Goal: Transaction & Acquisition: Obtain resource

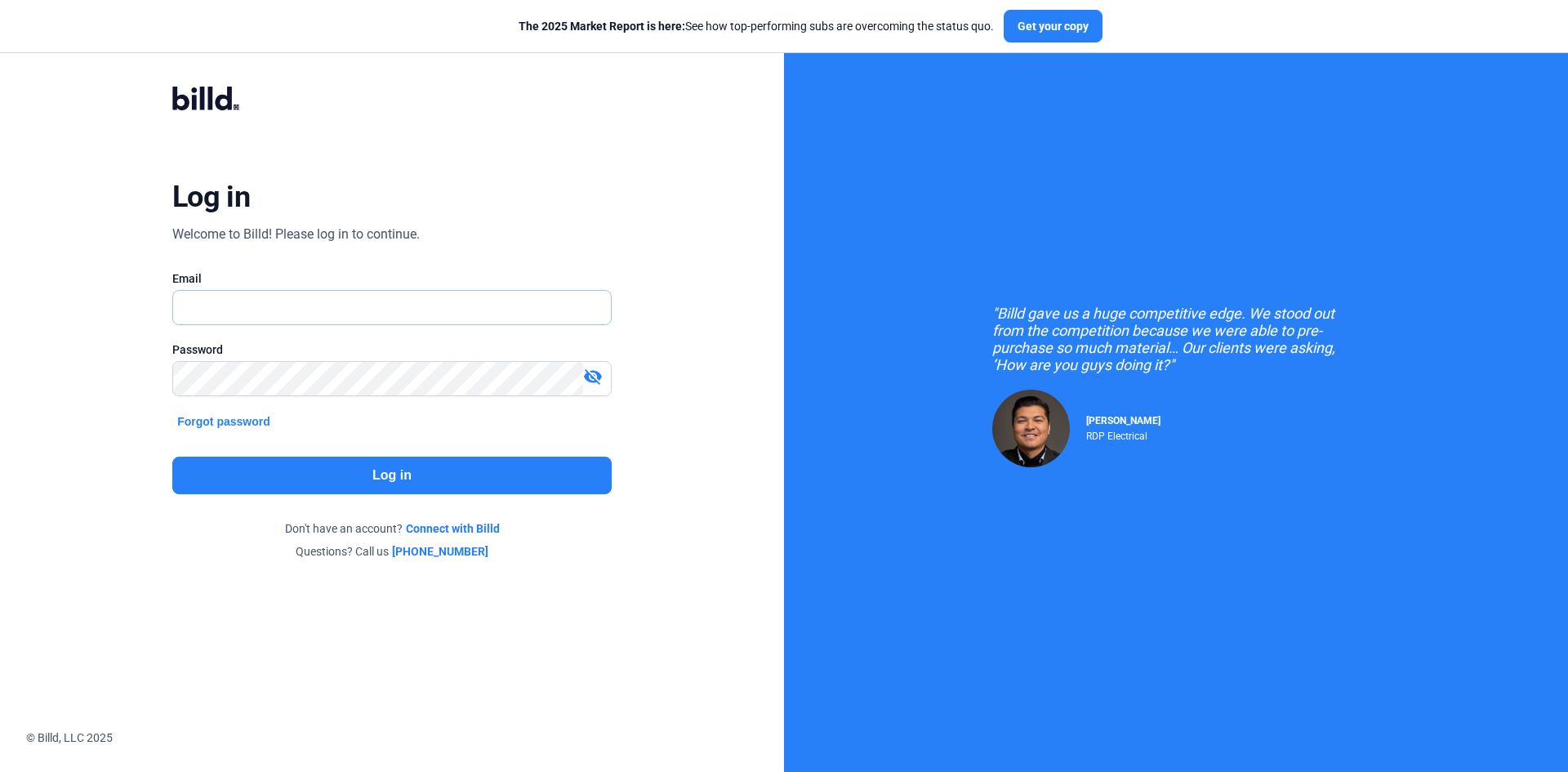
type input "[EMAIL_ADDRESS][DOMAIN_NAME]"
click at [422, 462] on button "Log in" at bounding box center [392, 475] width 440 height 38
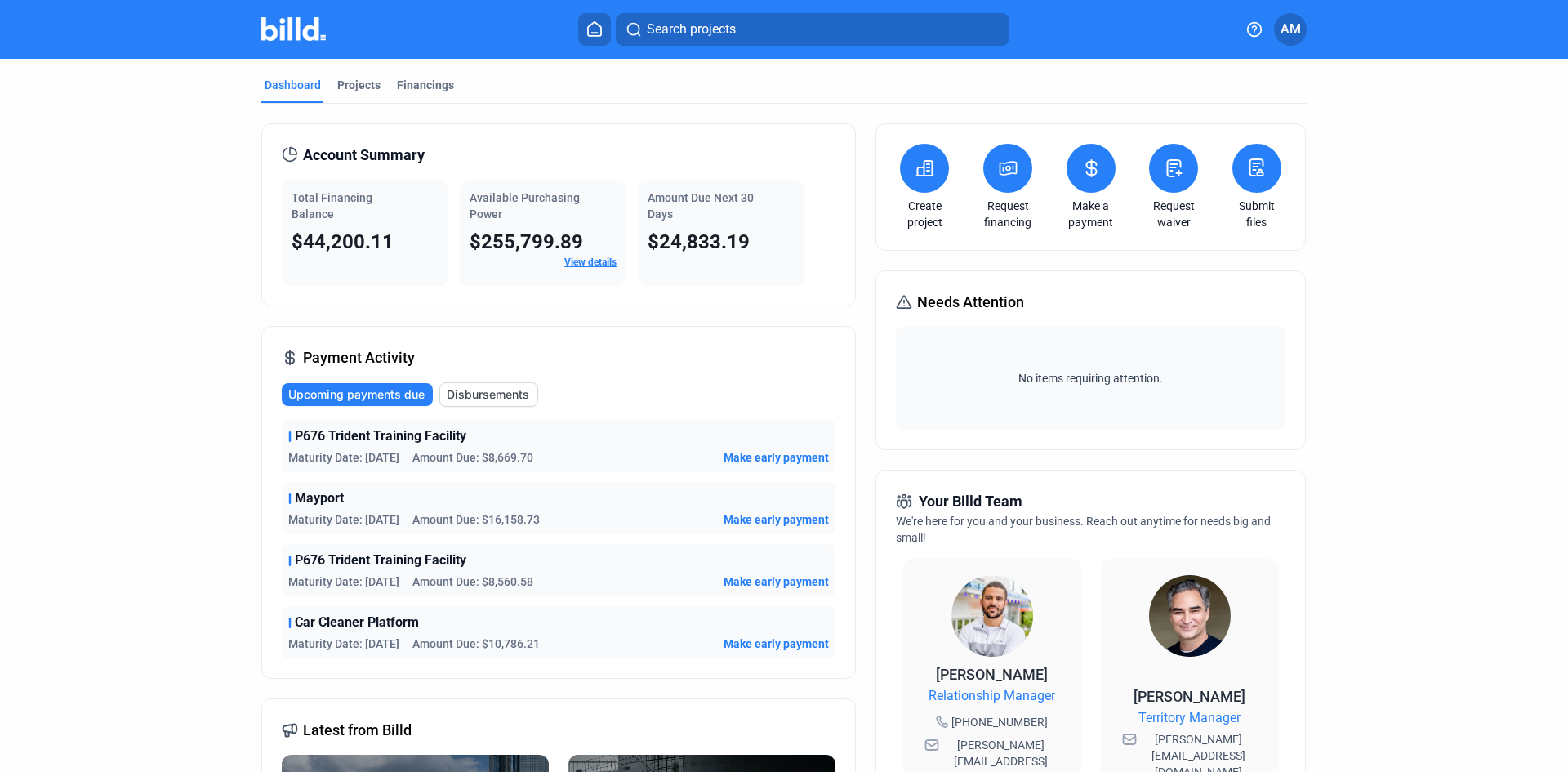
click at [1013, 171] on icon at bounding box center [1008, 168] width 16 height 13
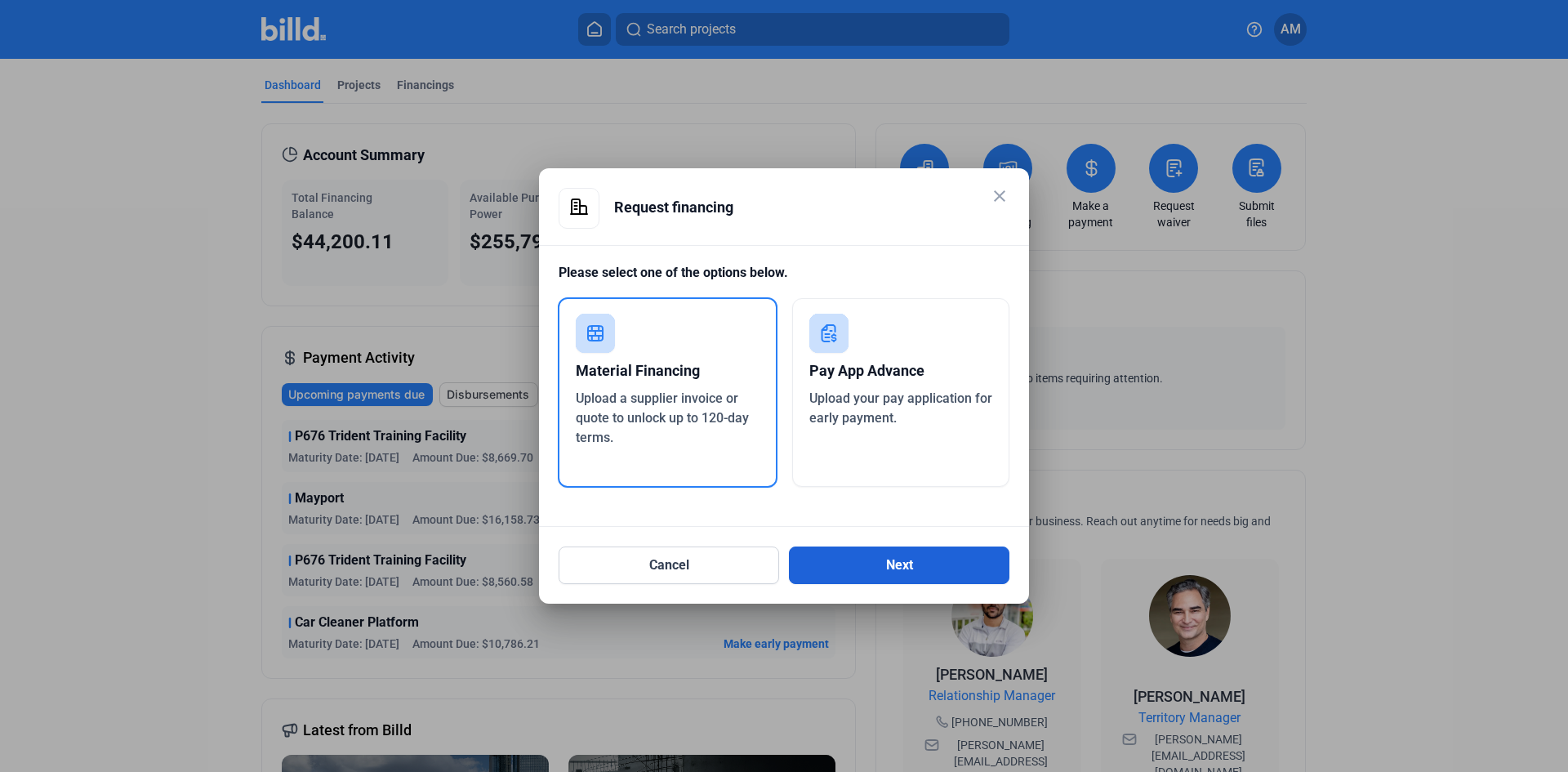
click at [906, 560] on button "Next" at bounding box center [899, 566] width 220 height 38
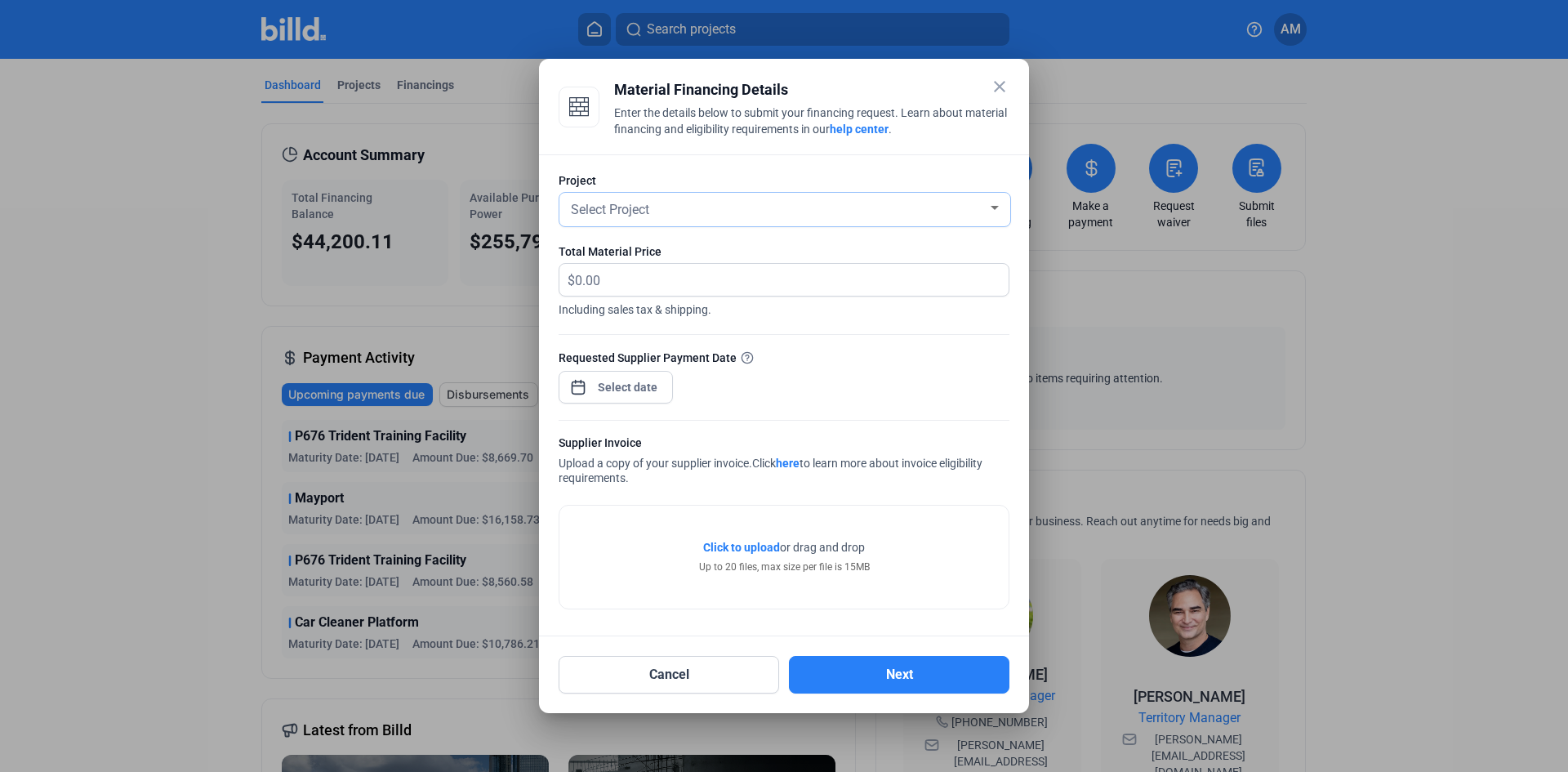
click at [618, 210] on span "Select Project" at bounding box center [609, 209] width 78 height 16
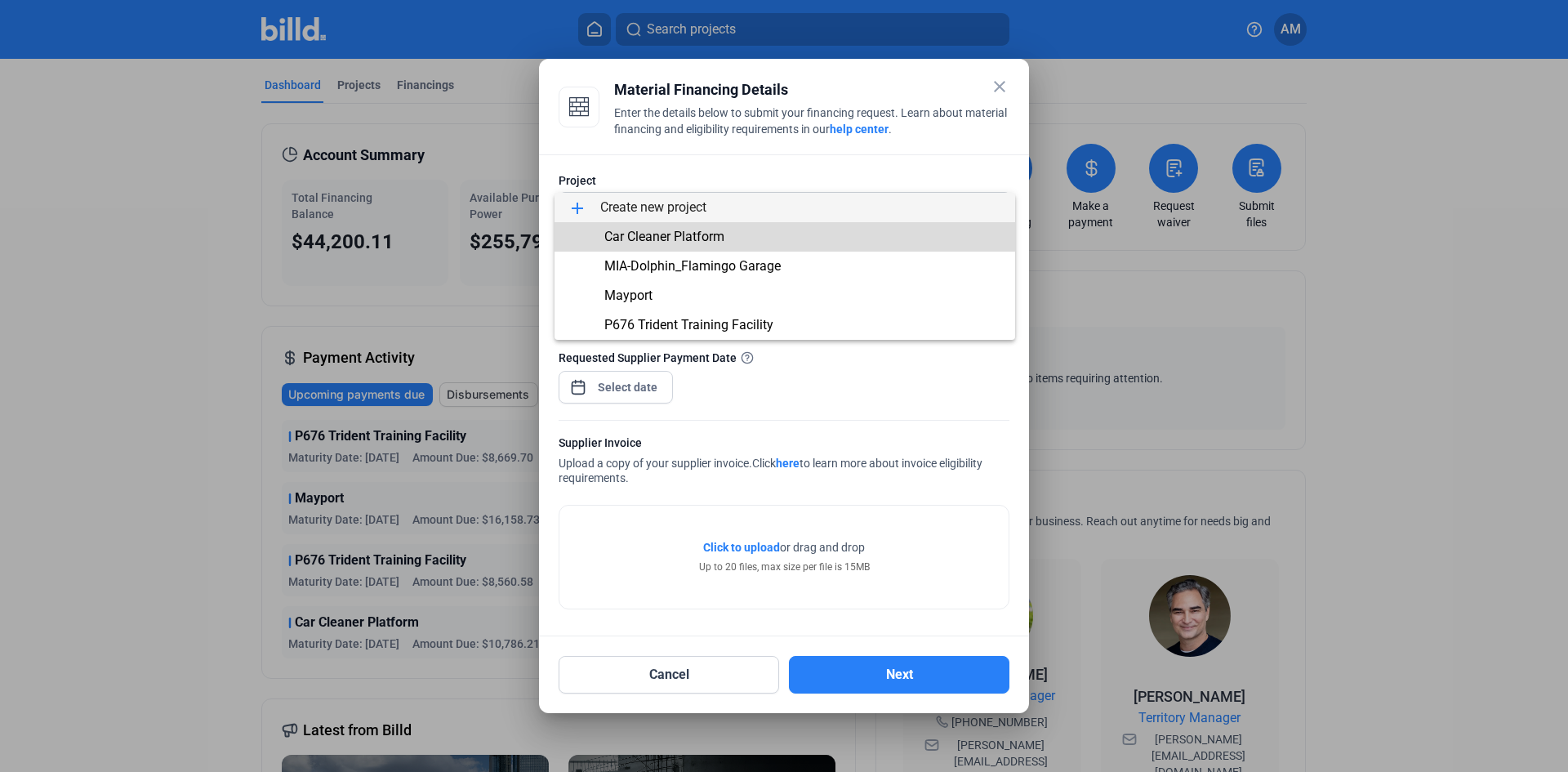
click at [622, 228] on span "Car Cleaner Platform" at bounding box center [664, 236] width 120 height 16
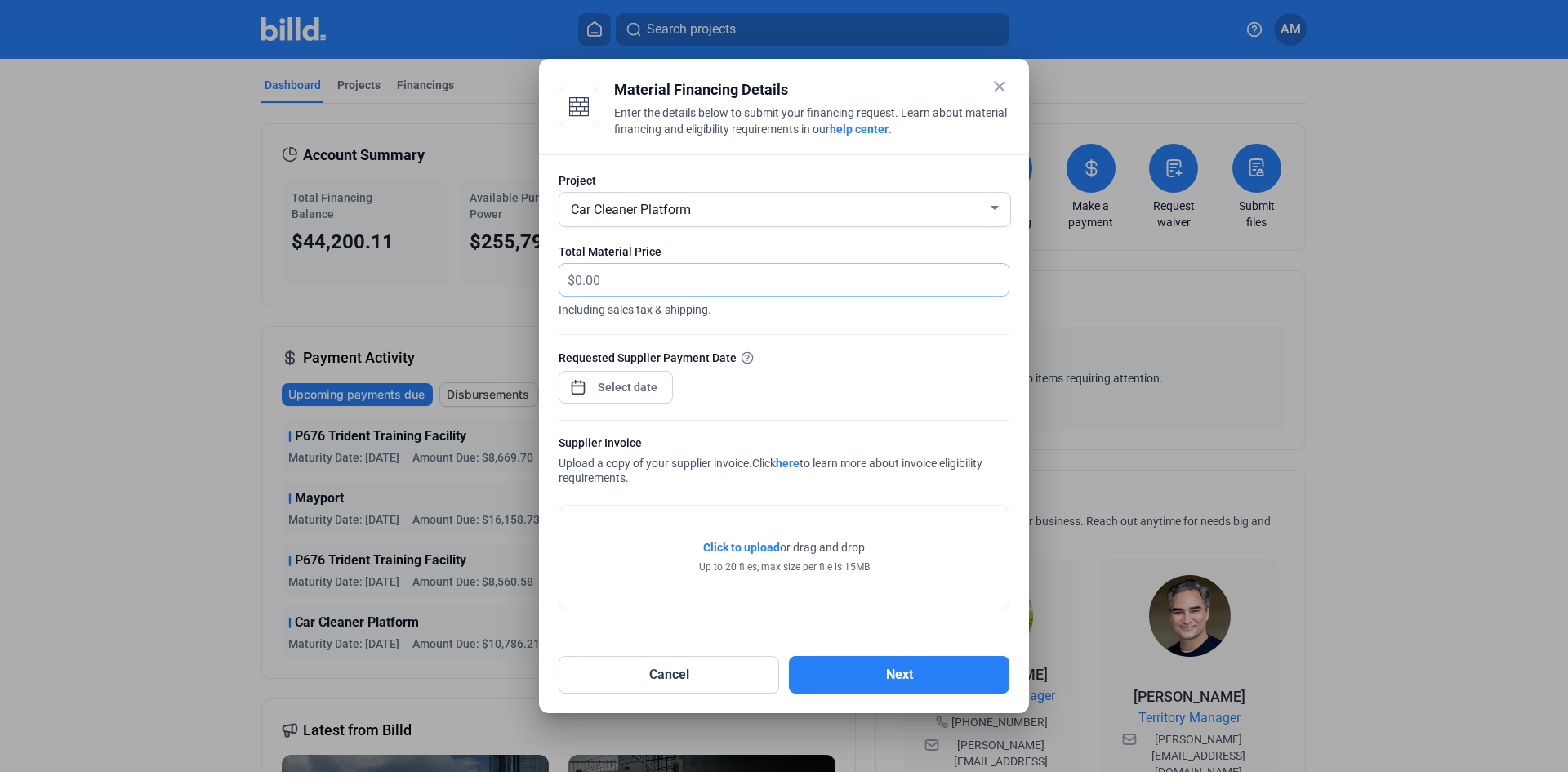
drag, startPoint x: 634, startPoint y: 285, endPoint x: 508, endPoint y: 279, distance: 126.1
click at [508, 279] on div "close Material Financing Details Enter the details below to submit your financi…" at bounding box center [784, 386] width 1568 height 772
type input "15,190.38"
click at [602, 378] on div "close Material Financing Details Enter the details below to submit your financi…" at bounding box center [784, 386] width 1568 height 772
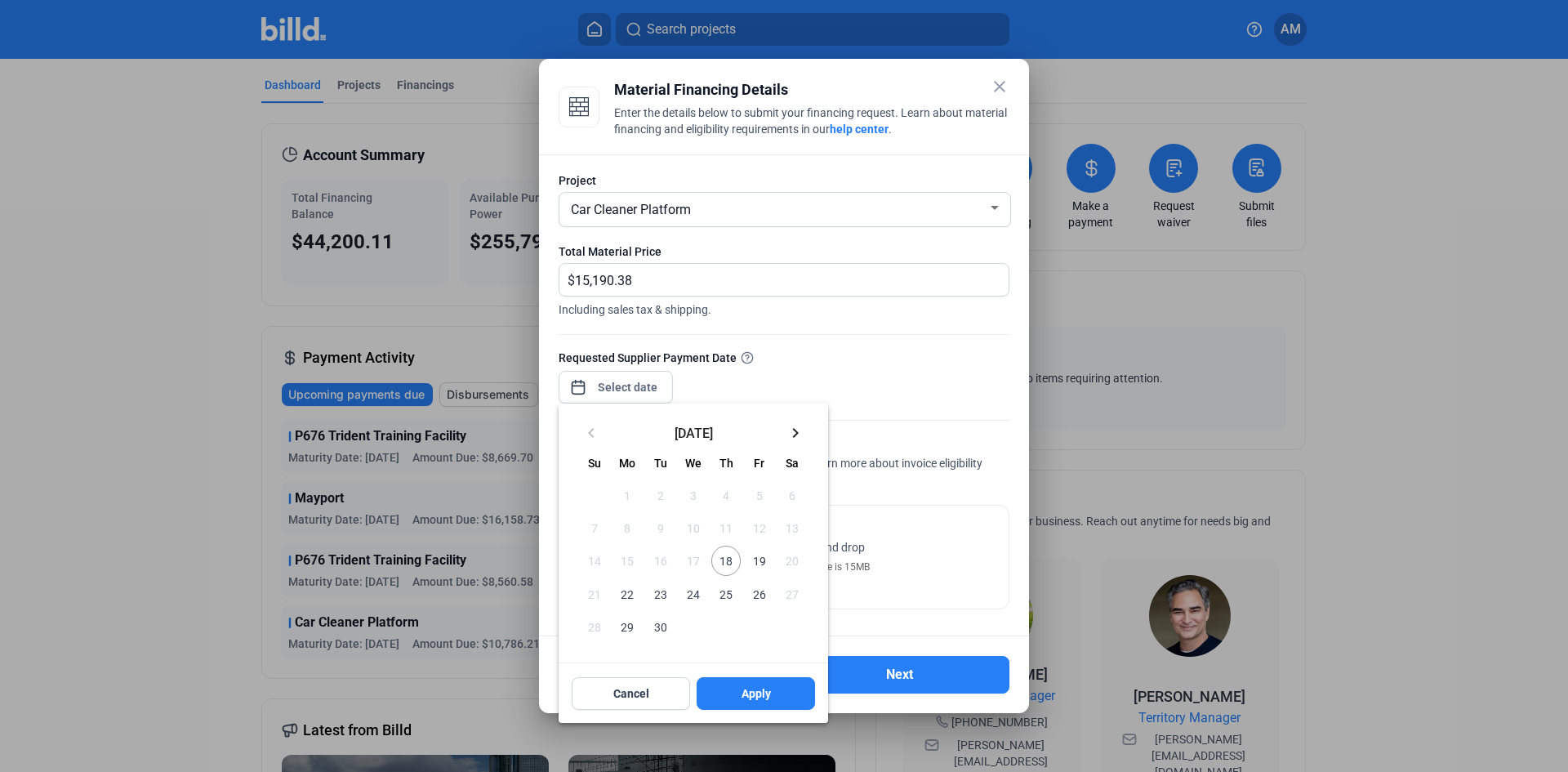
click at [724, 561] on span "18" at bounding box center [726, 561] width 30 height 30
click at [725, 559] on span "18" at bounding box center [726, 561] width 30 height 30
click at [757, 700] on span "Apply" at bounding box center [756, 694] width 30 height 16
type input "[DATE]"
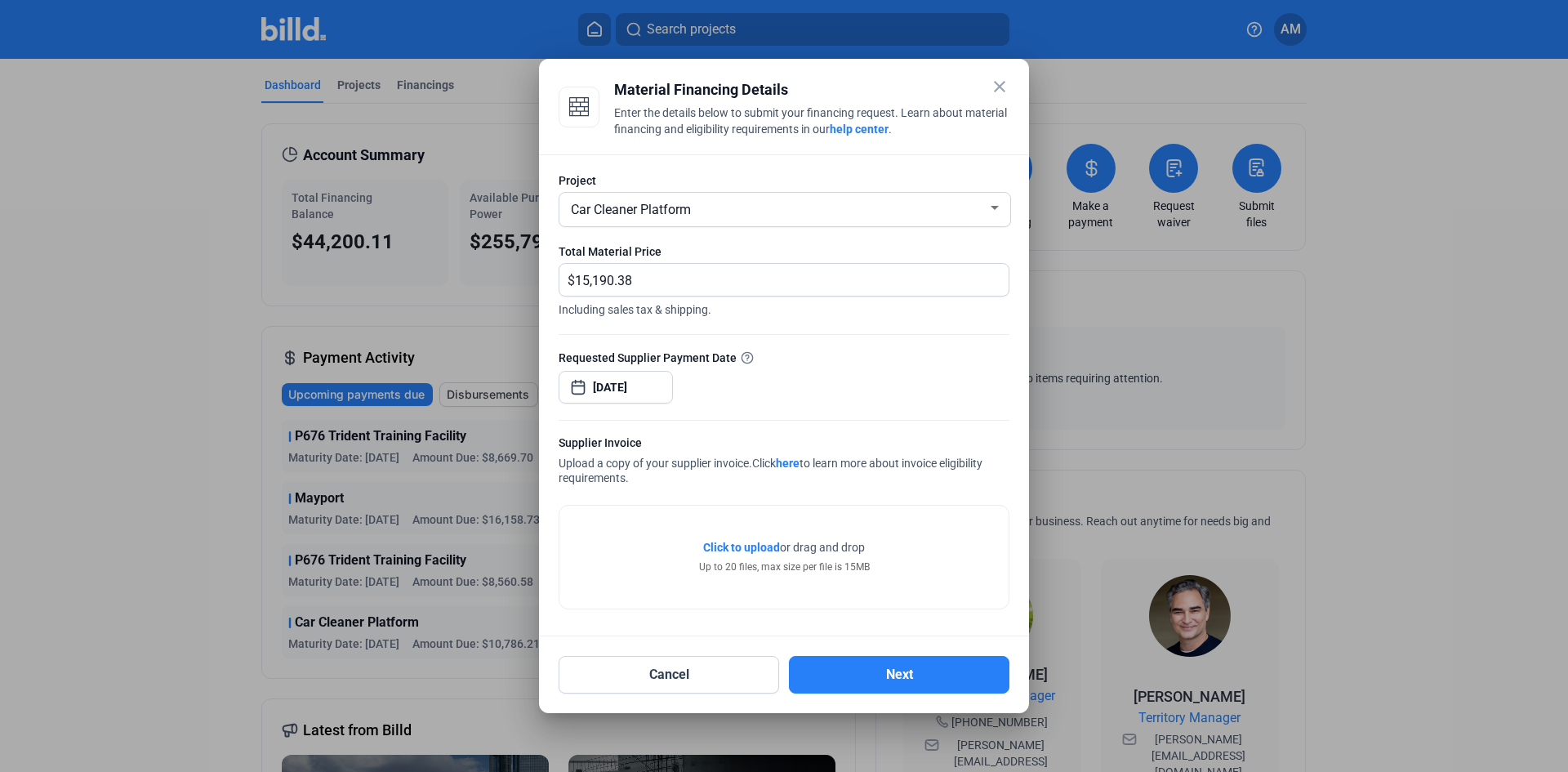
click at [741, 551] on span "Click to upload" at bounding box center [741, 547] width 76 height 13
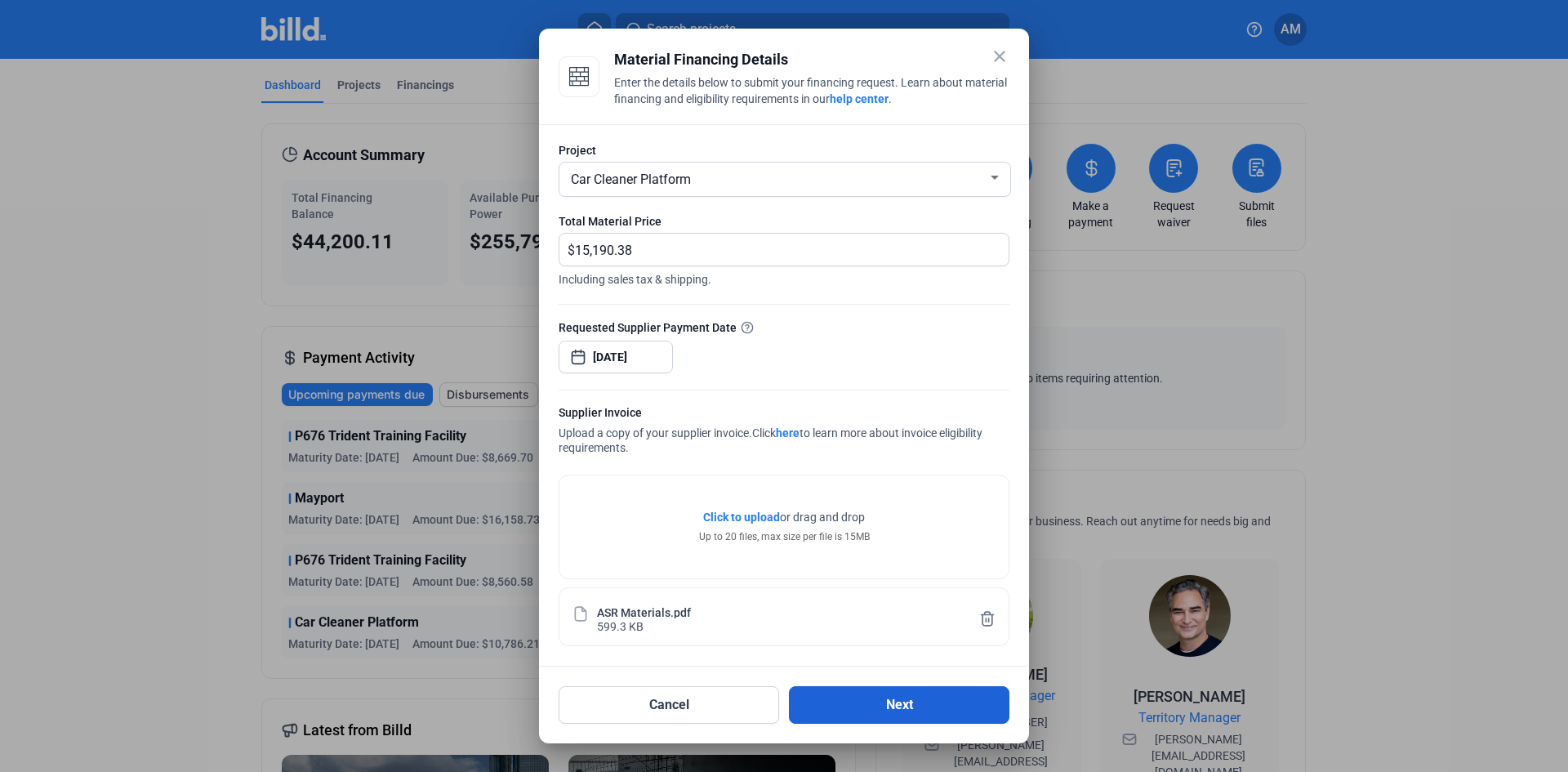
click at [900, 706] on button "Next" at bounding box center [899, 705] width 220 height 38
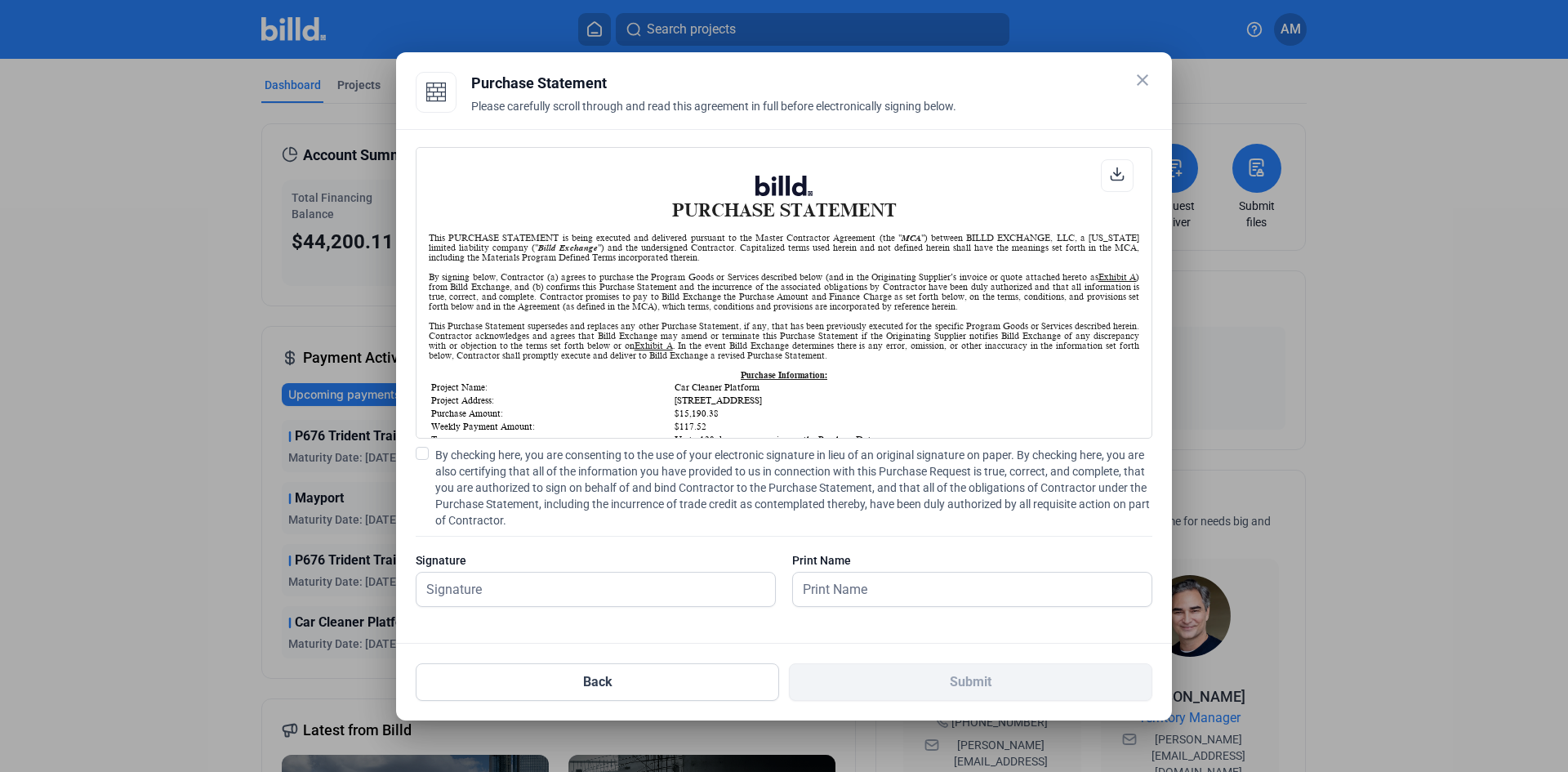
scroll to position [1, 0]
click at [533, 600] on input "text" at bounding box center [587, 589] width 340 height 34
type input "[PERSON_NAME]"
click at [915, 575] on input "text" at bounding box center [963, 589] width 340 height 34
type input "[PERSON_NAME]"
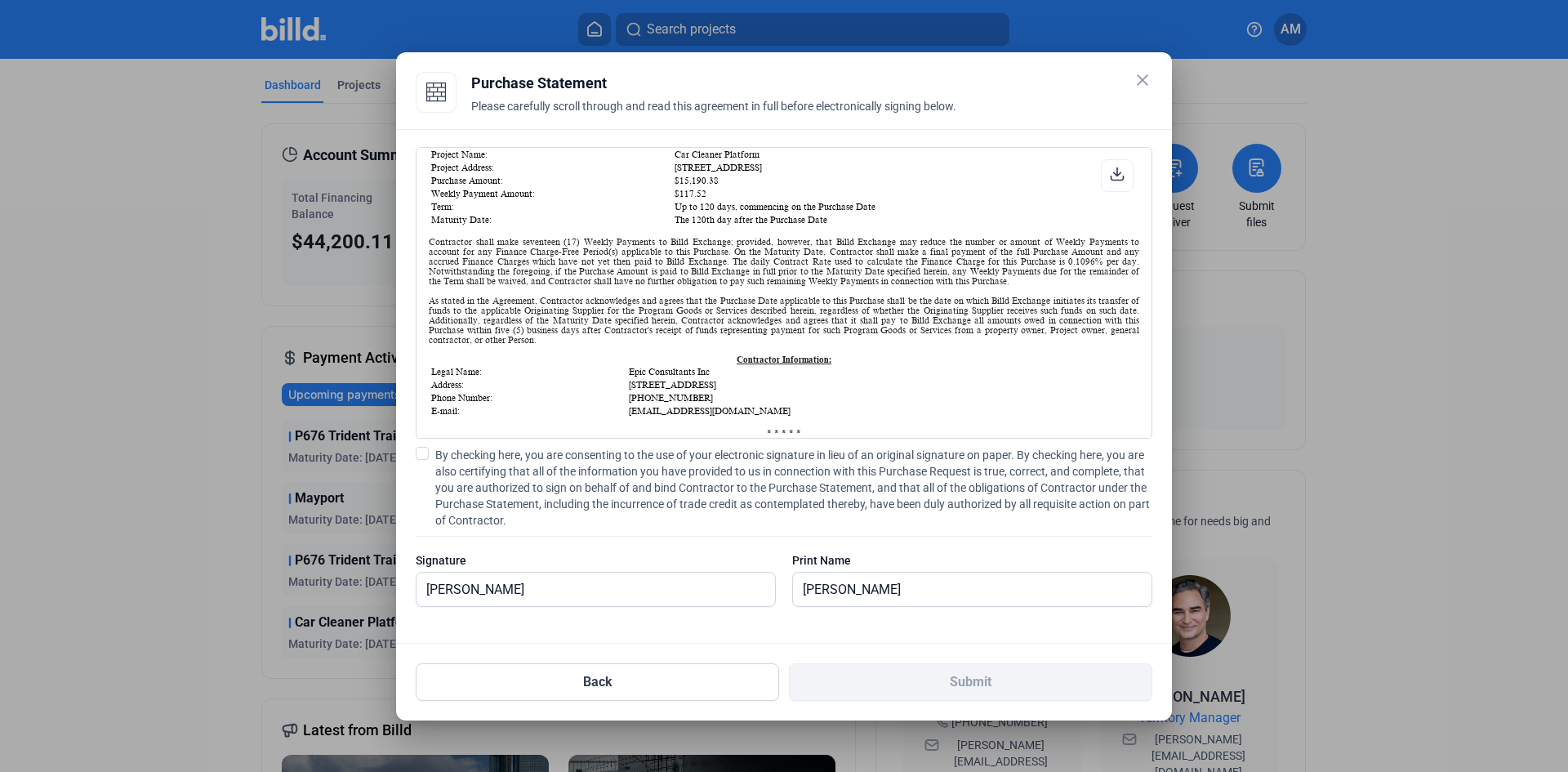
scroll to position [0, 0]
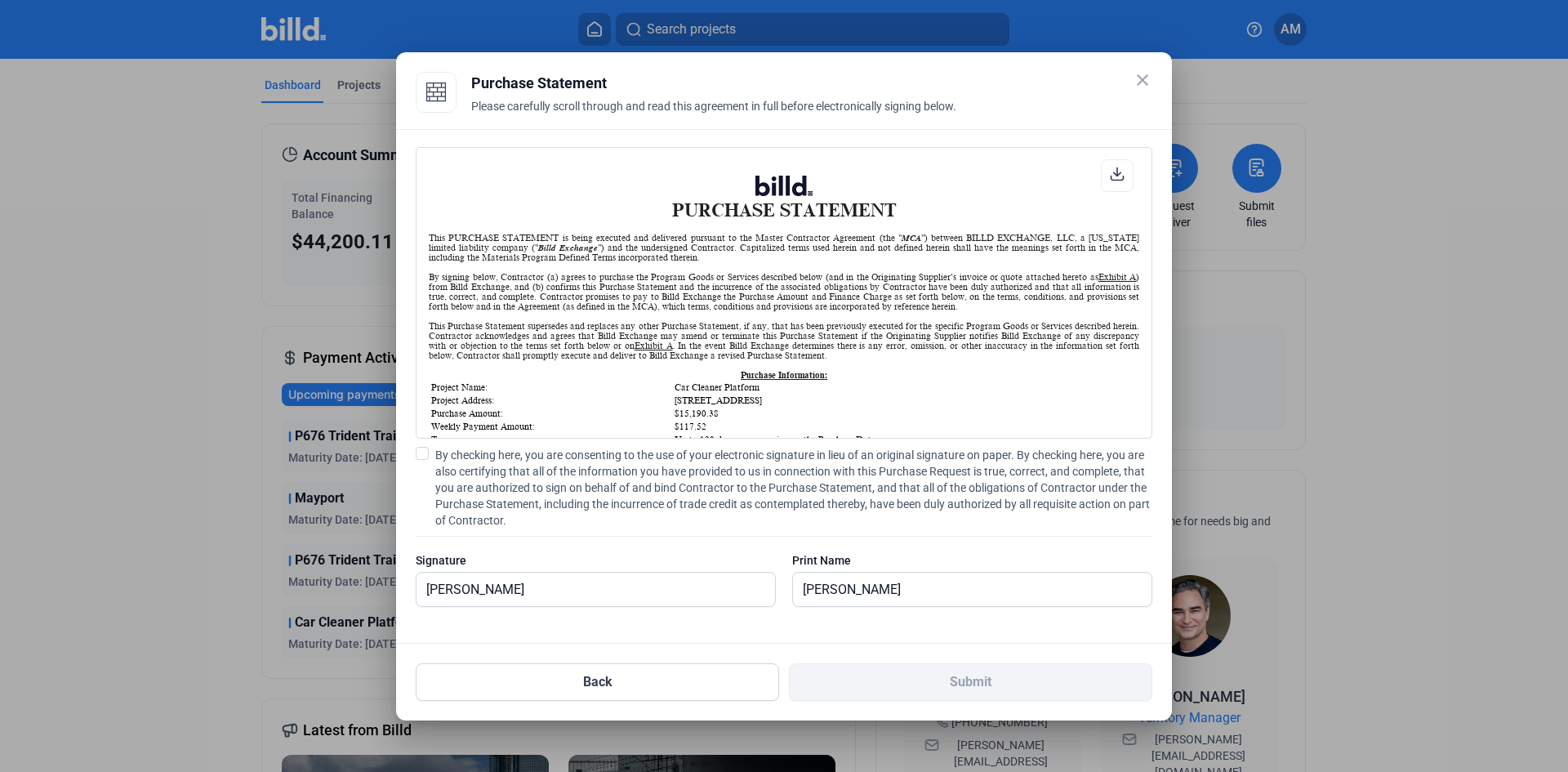
click at [1112, 179] on icon at bounding box center [1117, 174] width 12 height 12
click at [1152, 175] on div "PURCHASE STATEMENT This PURCHASE STATEMENT is being executed and delivered purs…" at bounding box center [784, 386] width 776 height 515
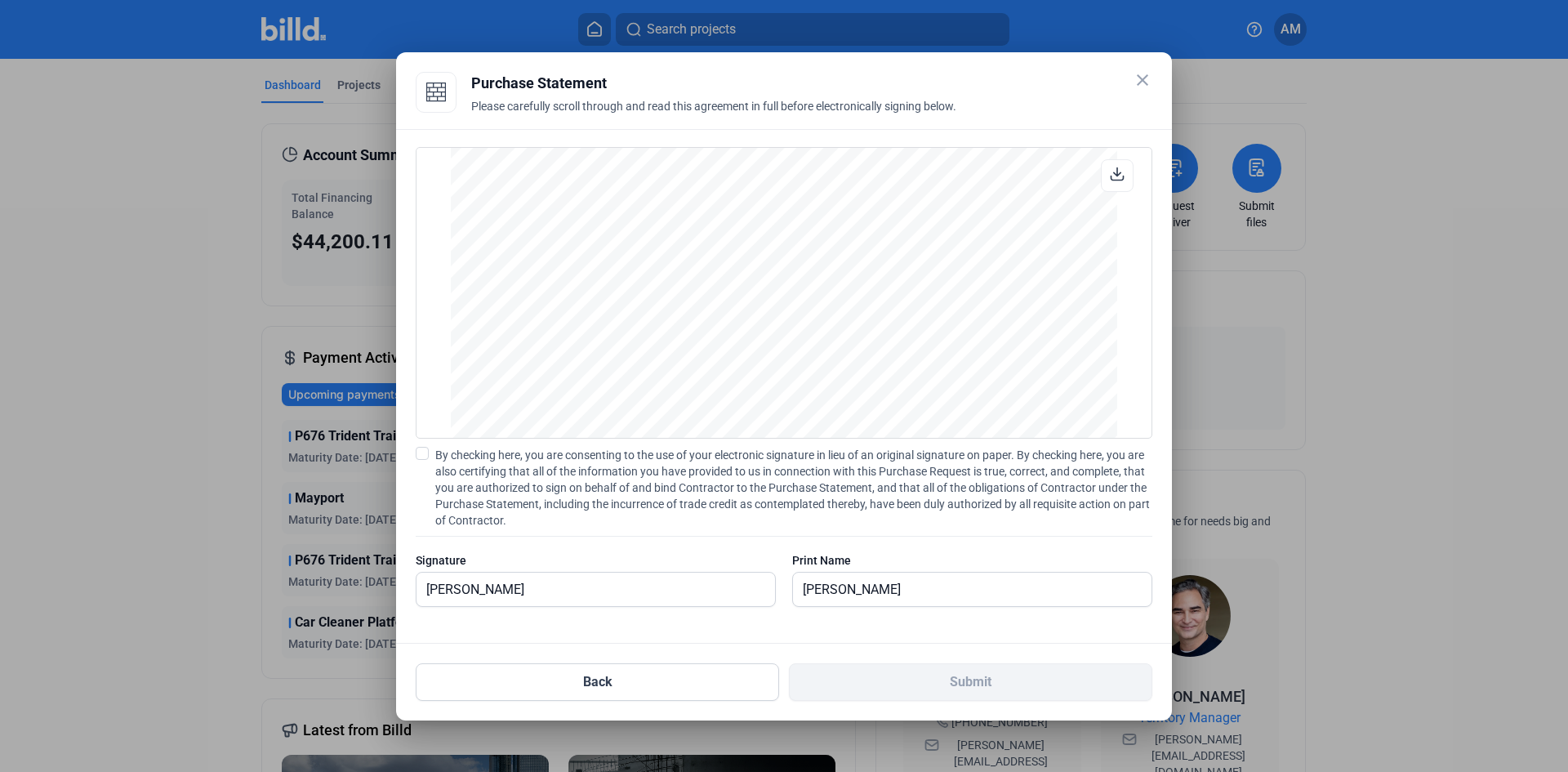
scroll to position [2213, 0]
click at [940, 604] on input "[PERSON_NAME]" at bounding box center [963, 589] width 340 height 34
drag, startPoint x: 911, startPoint y: 632, endPoint x: 913, endPoint y: 366, distance: 266.0
click at [913, 366] on div "PURCHASE STATEMENT This PURCHASE STATEMENT is being executed and delivered purs…" at bounding box center [784, 386] width 776 height 515
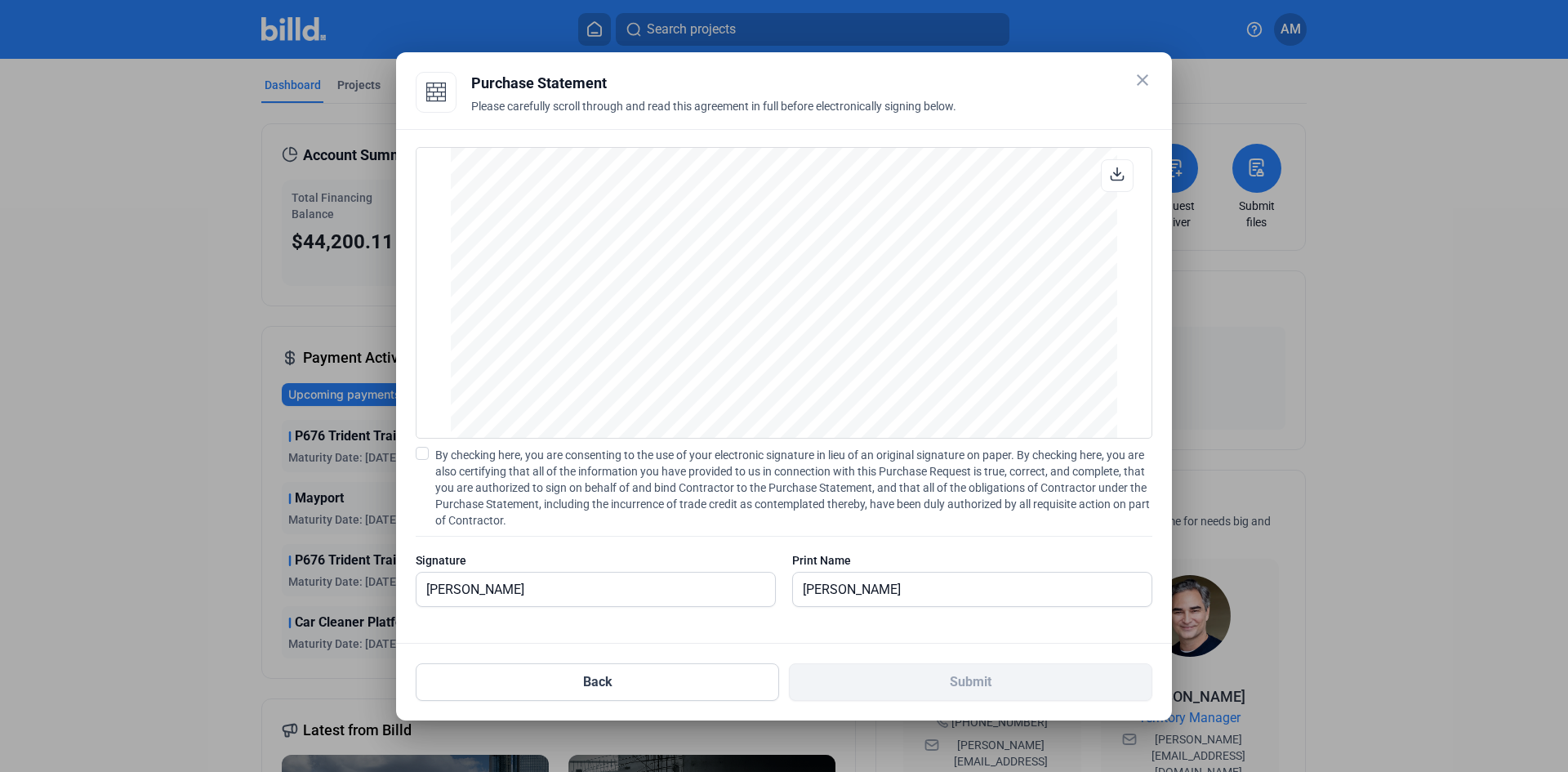
click at [635, 583] on input "[PERSON_NAME]" at bounding box center [587, 589] width 340 height 34
click at [422, 453] on span at bounding box center [422, 452] width 13 height 13
click at [0, 0] on input "By checking here, you are consenting to the use of your electronic signature in…" at bounding box center [0, 0] width 0 height 0
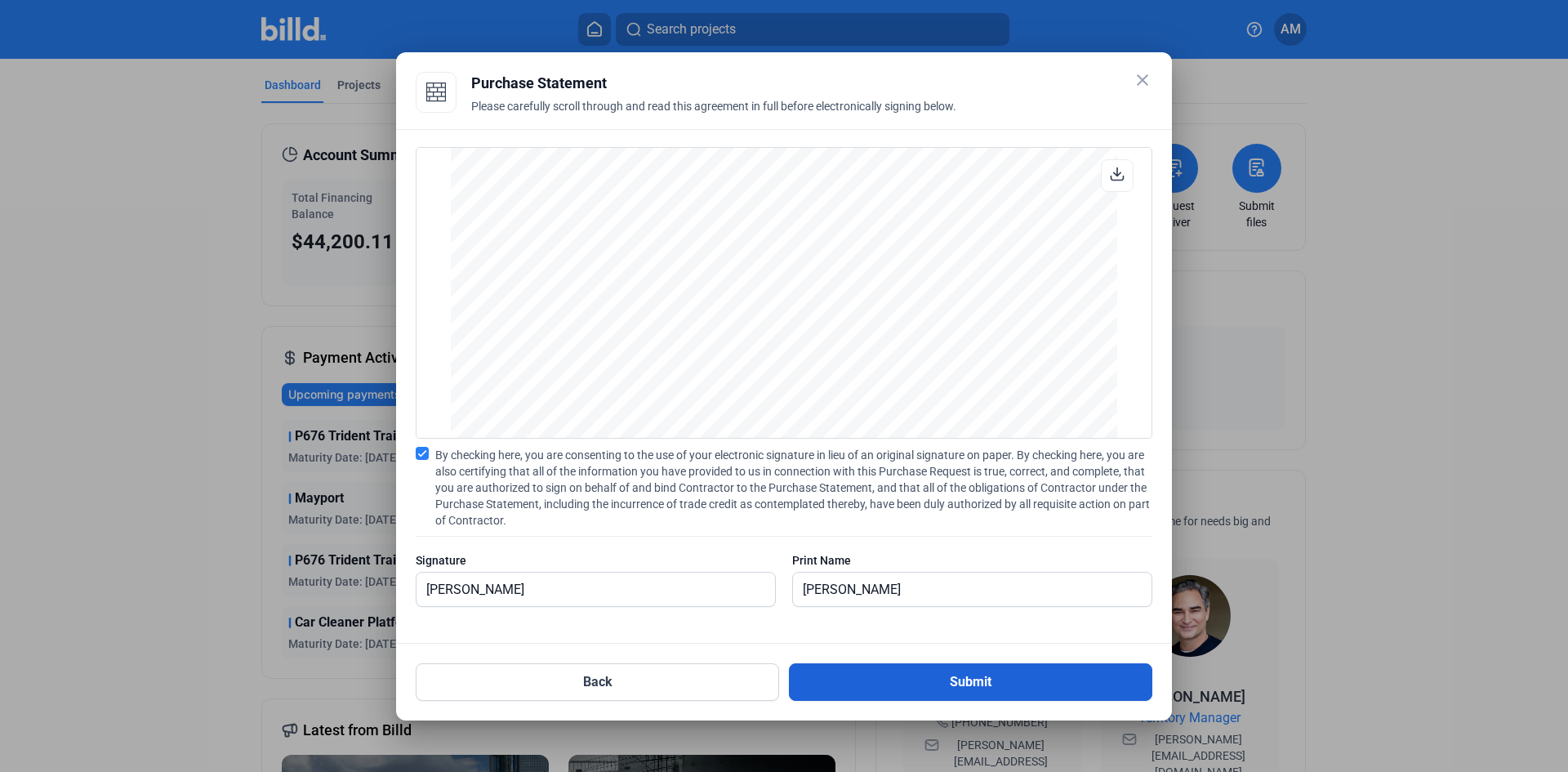
click at [1029, 677] on button "Submit" at bounding box center [971, 682] width 363 height 38
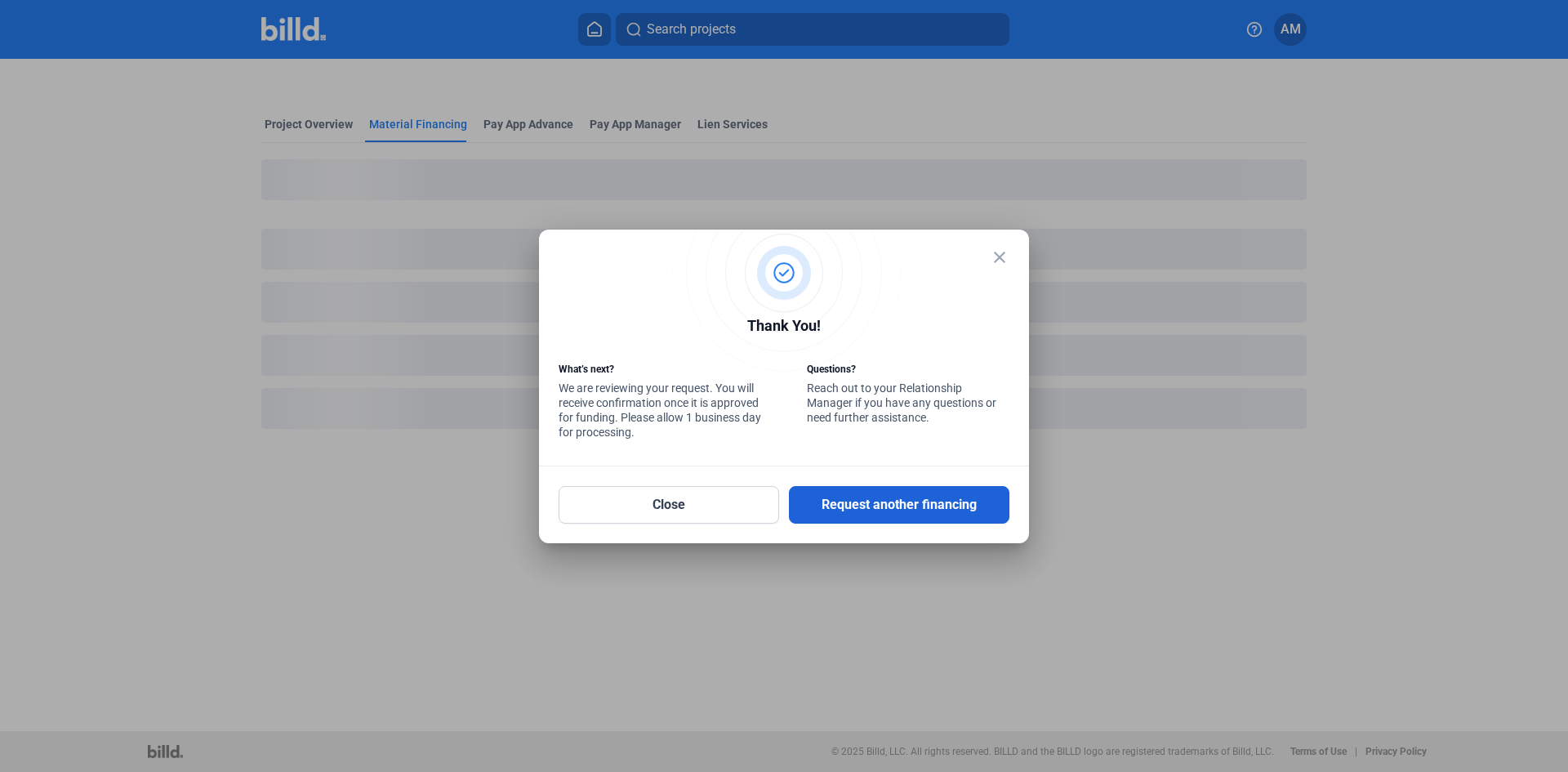
click at [949, 504] on button "Request another financing" at bounding box center [899, 505] width 220 height 38
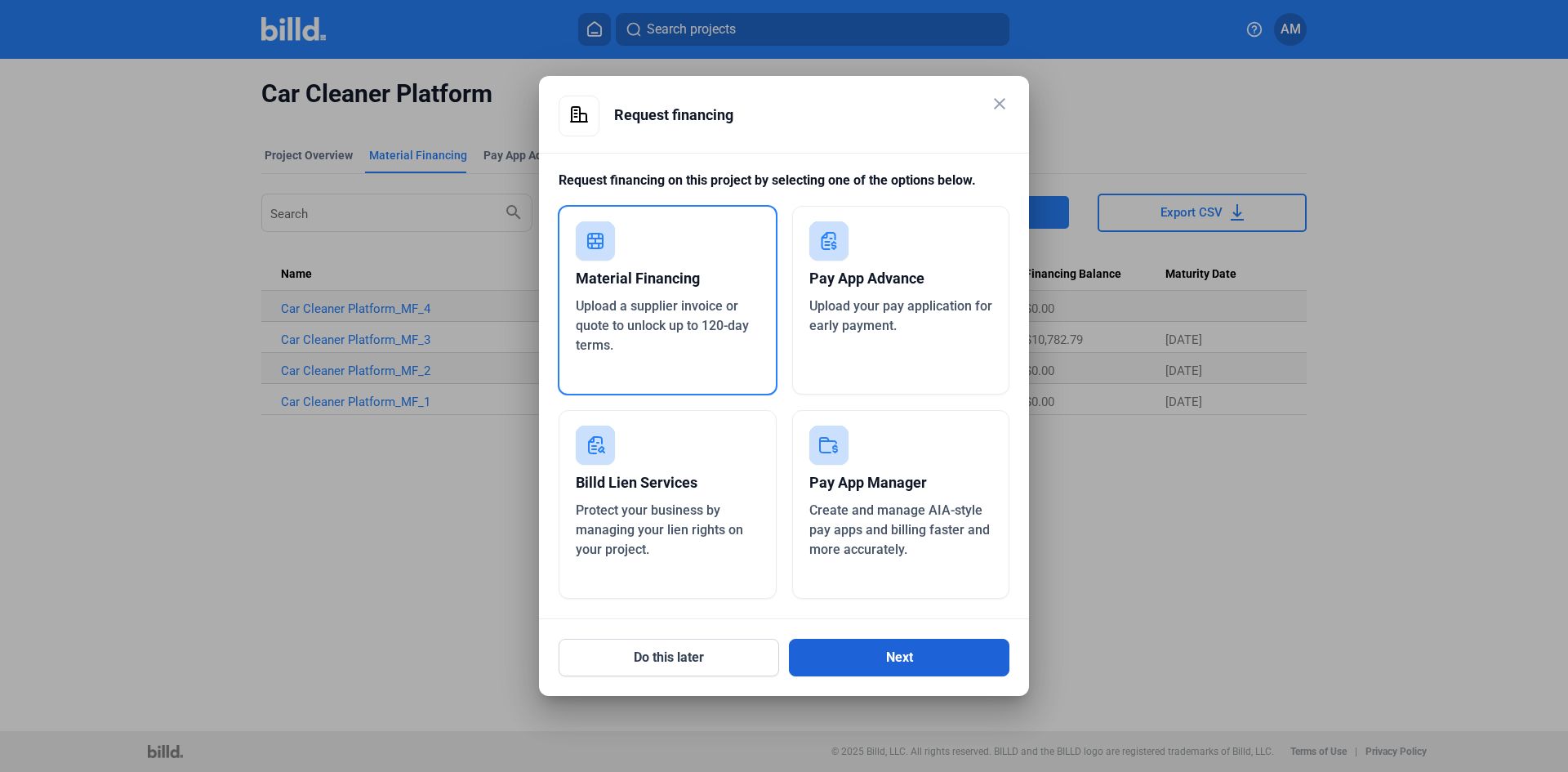
click at [928, 644] on button "Next" at bounding box center [899, 658] width 220 height 38
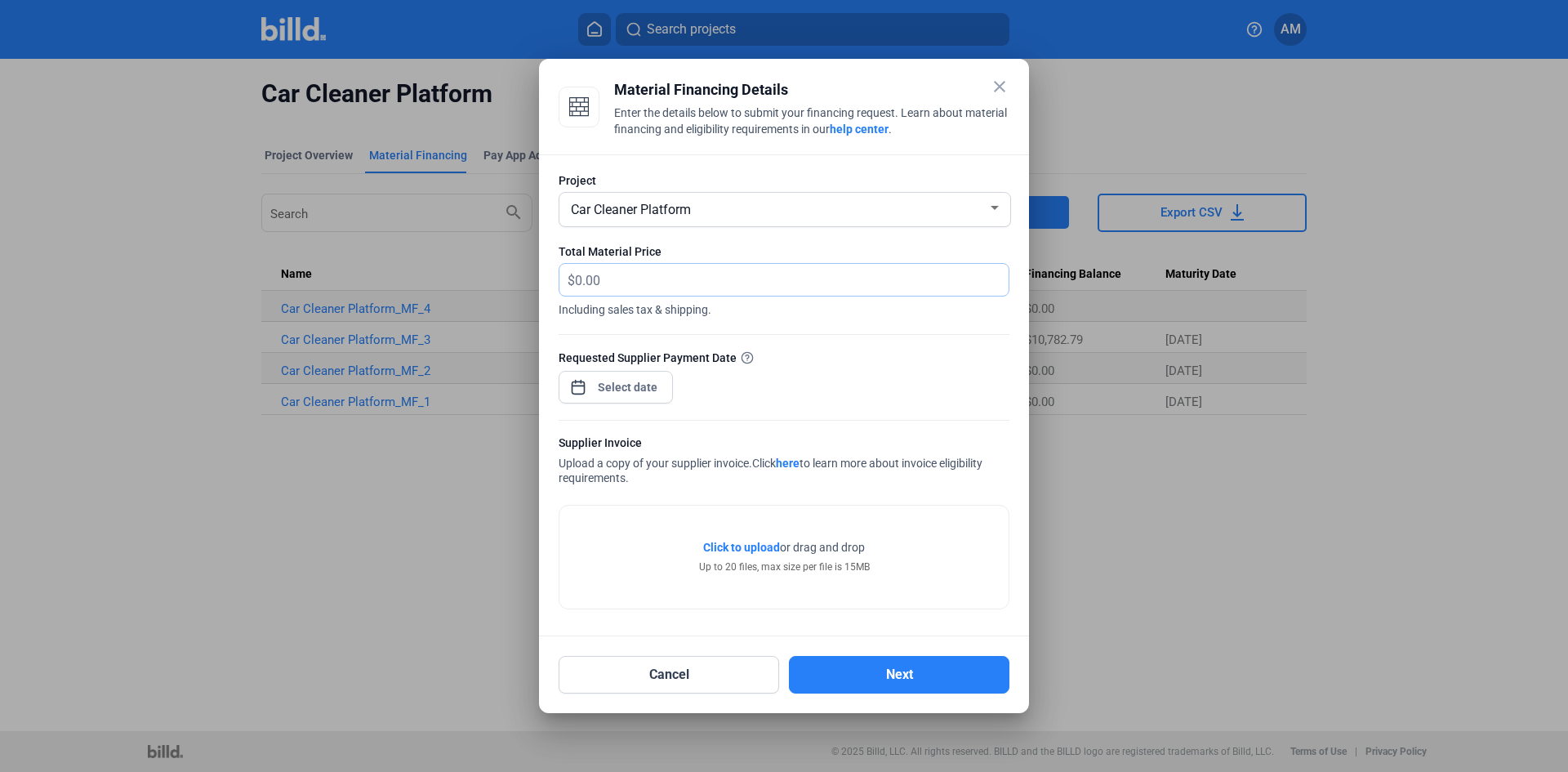
click at [614, 279] on input "text" at bounding box center [782, 280] width 415 height 32
type input "17,881.08"
click at [602, 376] on div at bounding box center [628, 387] width 70 height 30
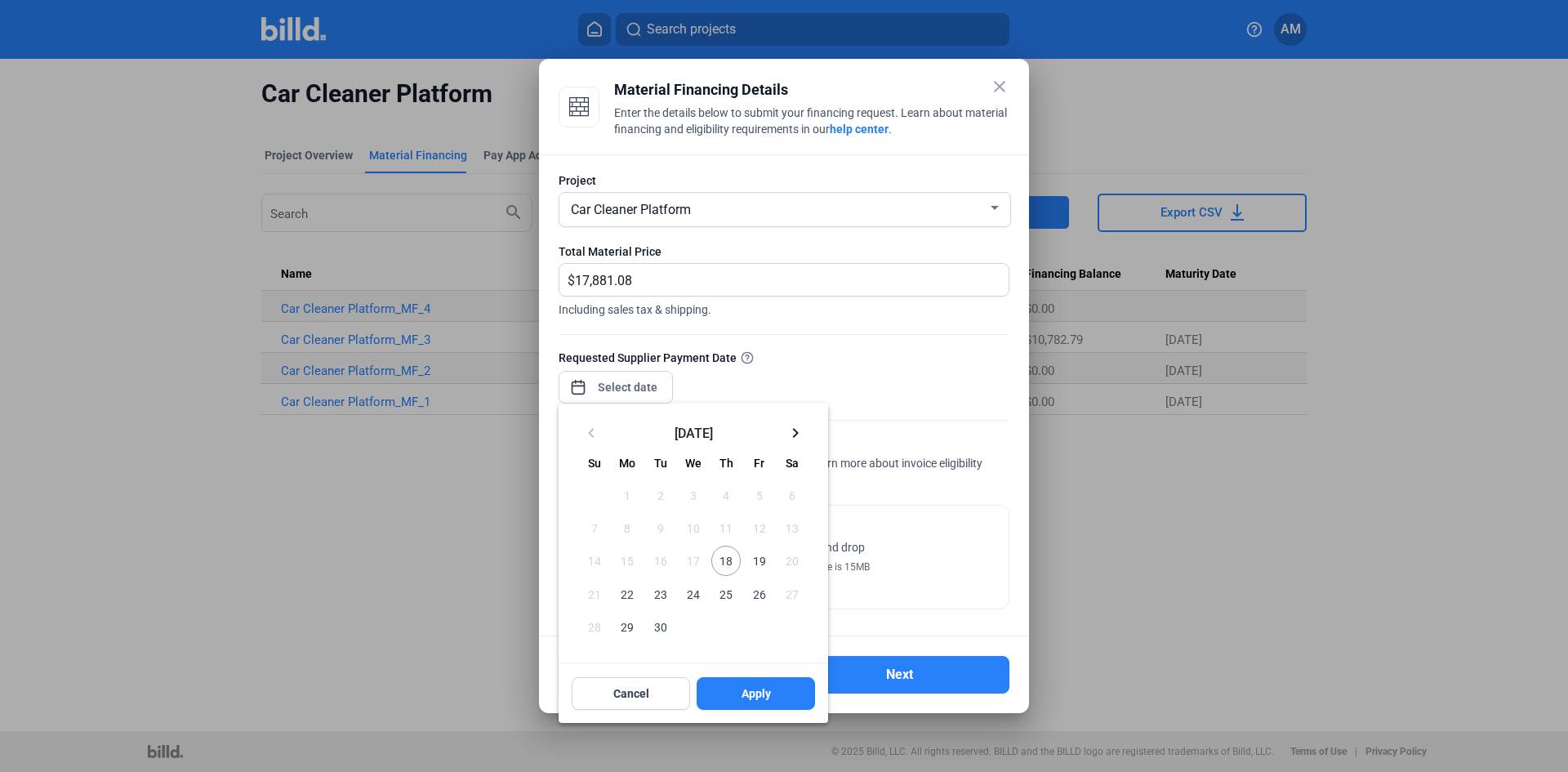
click at [729, 560] on span "18" at bounding box center [726, 561] width 30 height 30
click at [774, 701] on button "Apply" at bounding box center [755, 693] width 118 height 33
type input "[DATE]"
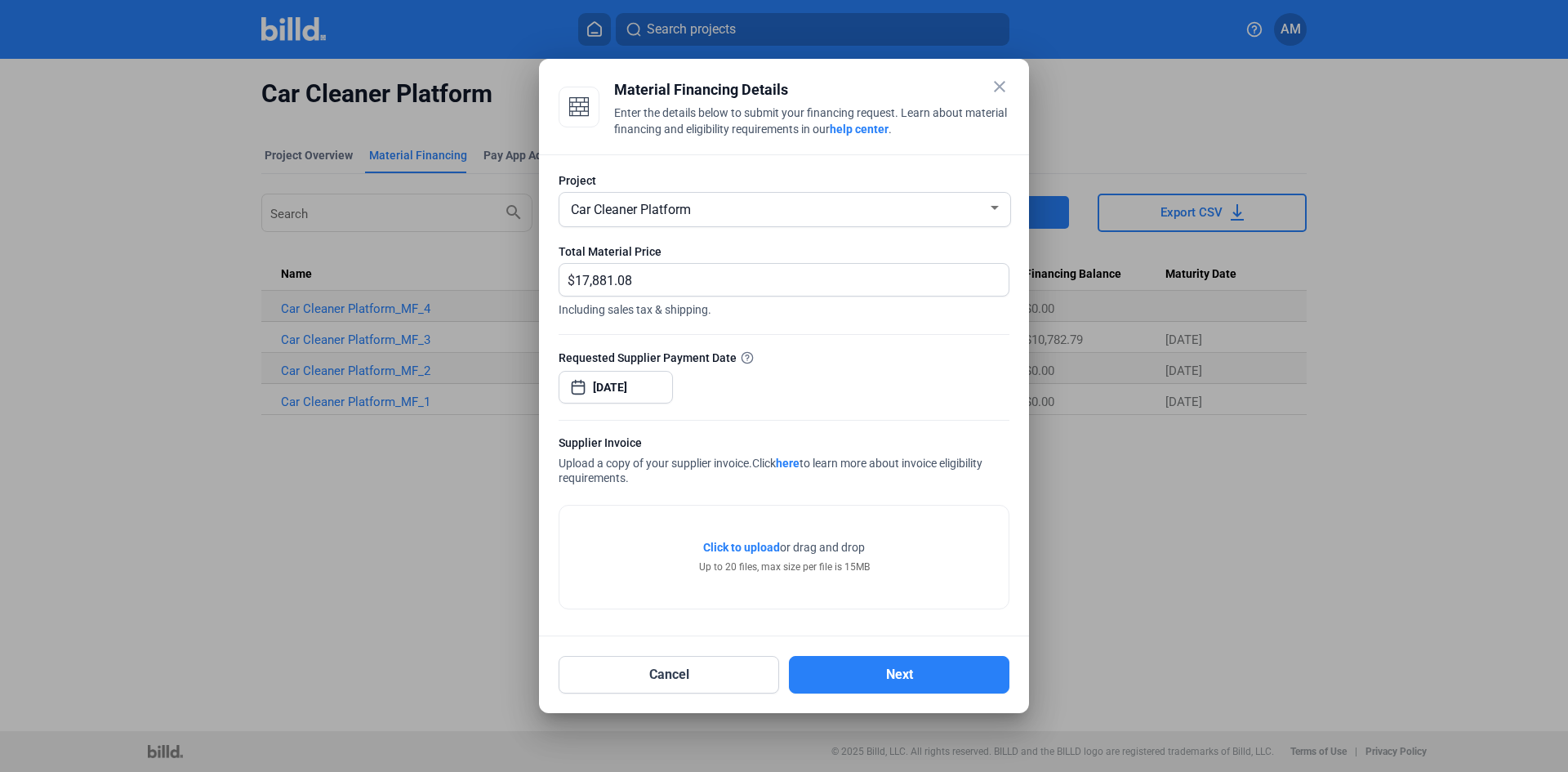
drag, startPoint x: 944, startPoint y: 667, endPoint x: 798, endPoint y: 521, distance: 206.5
click at [846, 488] on div "close Material Financing Details Enter the details below to submit your financi…" at bounding box center [784, 386] width 451 height 615
click at [750, 543] on span "Click to upload" at bounding box center [741, 547] width 76 height 13
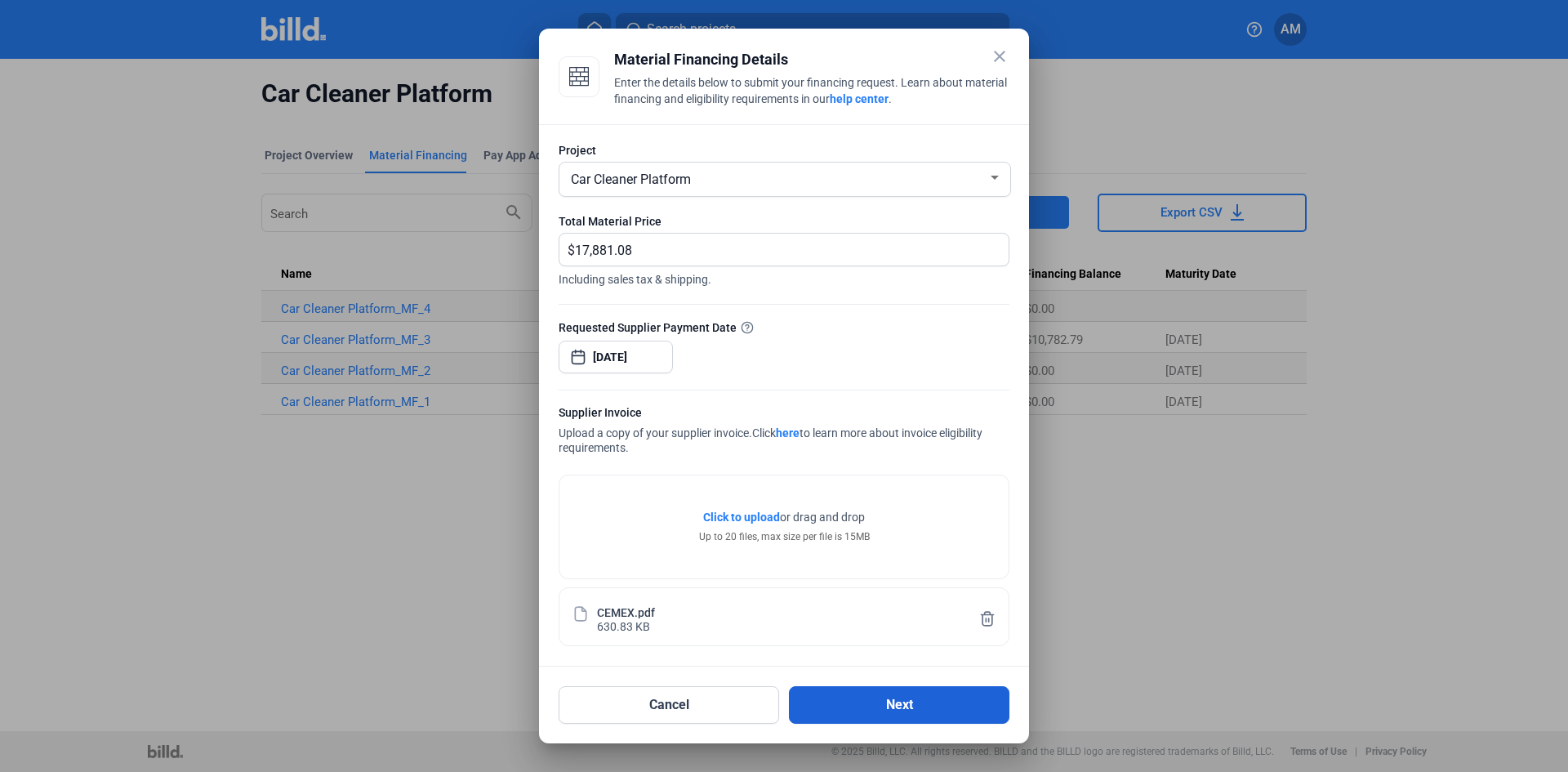
click at [926, 690] on button "Next" at bounding box center [899, 705] width 220 height 38
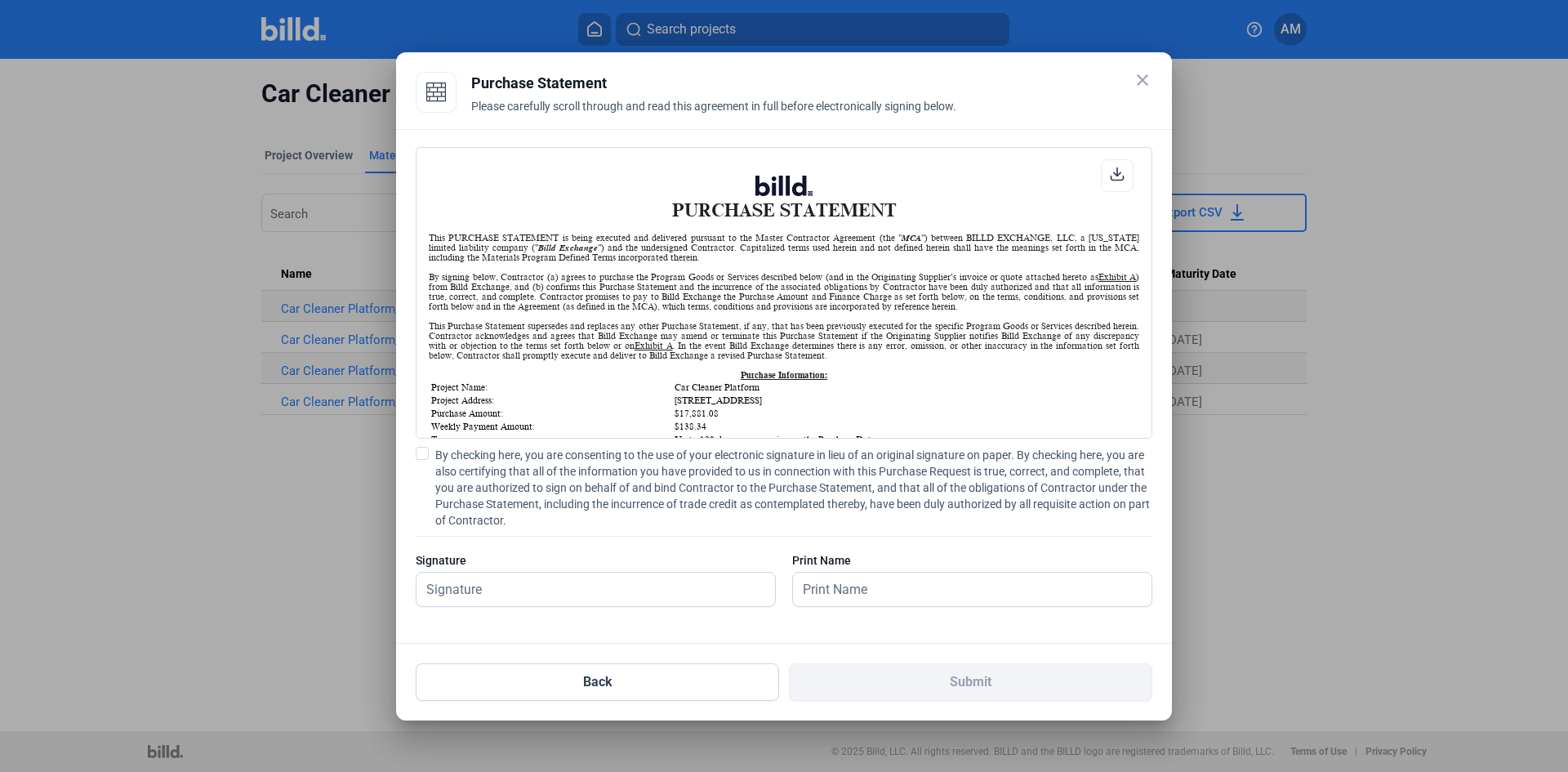
scroll to position [1, 0]
click at [423, 450] on span at bounding box center [422, 452] width 13 height 13
click at [0, 0] on input "By checking here, you are consenting to the use of your electronic signature in…" at bounding box center [0, 0] width 0 height 0
click at [661, 583] on input "text" at bounding box center [587, 589] width 340 height 34
type input "[PERSON_NAME]"
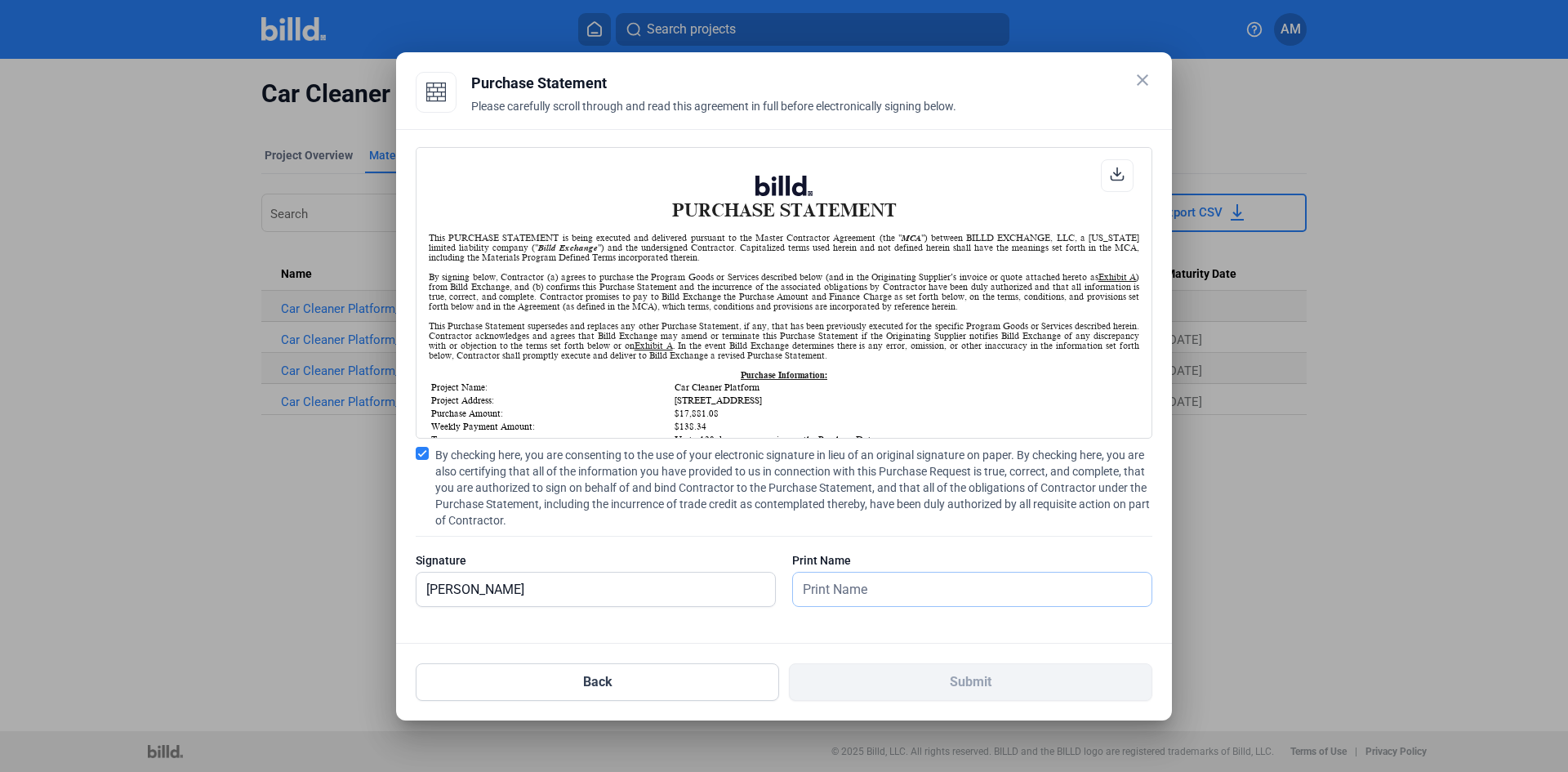
click at [977, 584] on input "text" at bounding box center [972, 589] width 358 height 34
type input "[PERSON_NAME]"
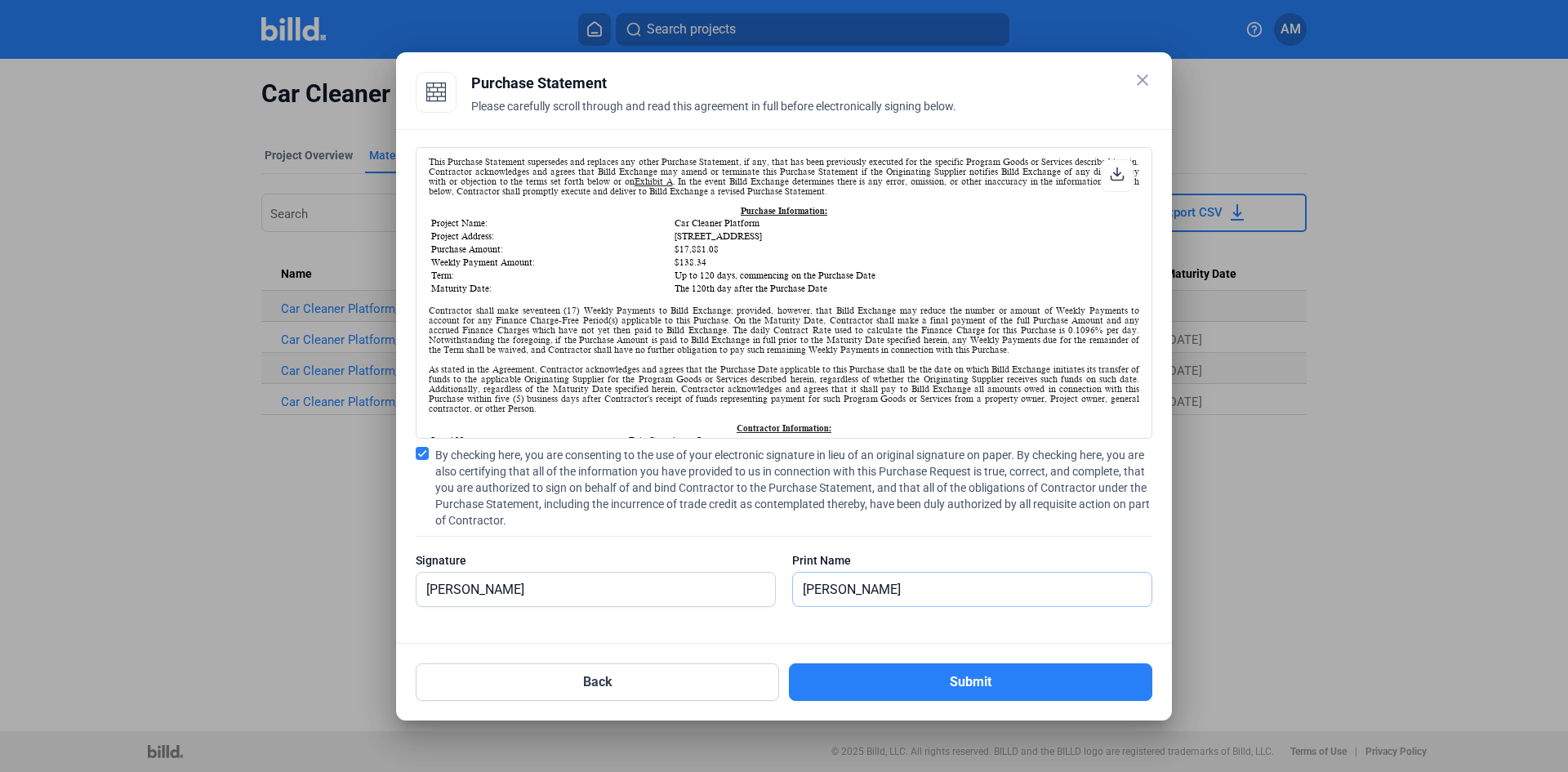
scroll to position [653, 0]
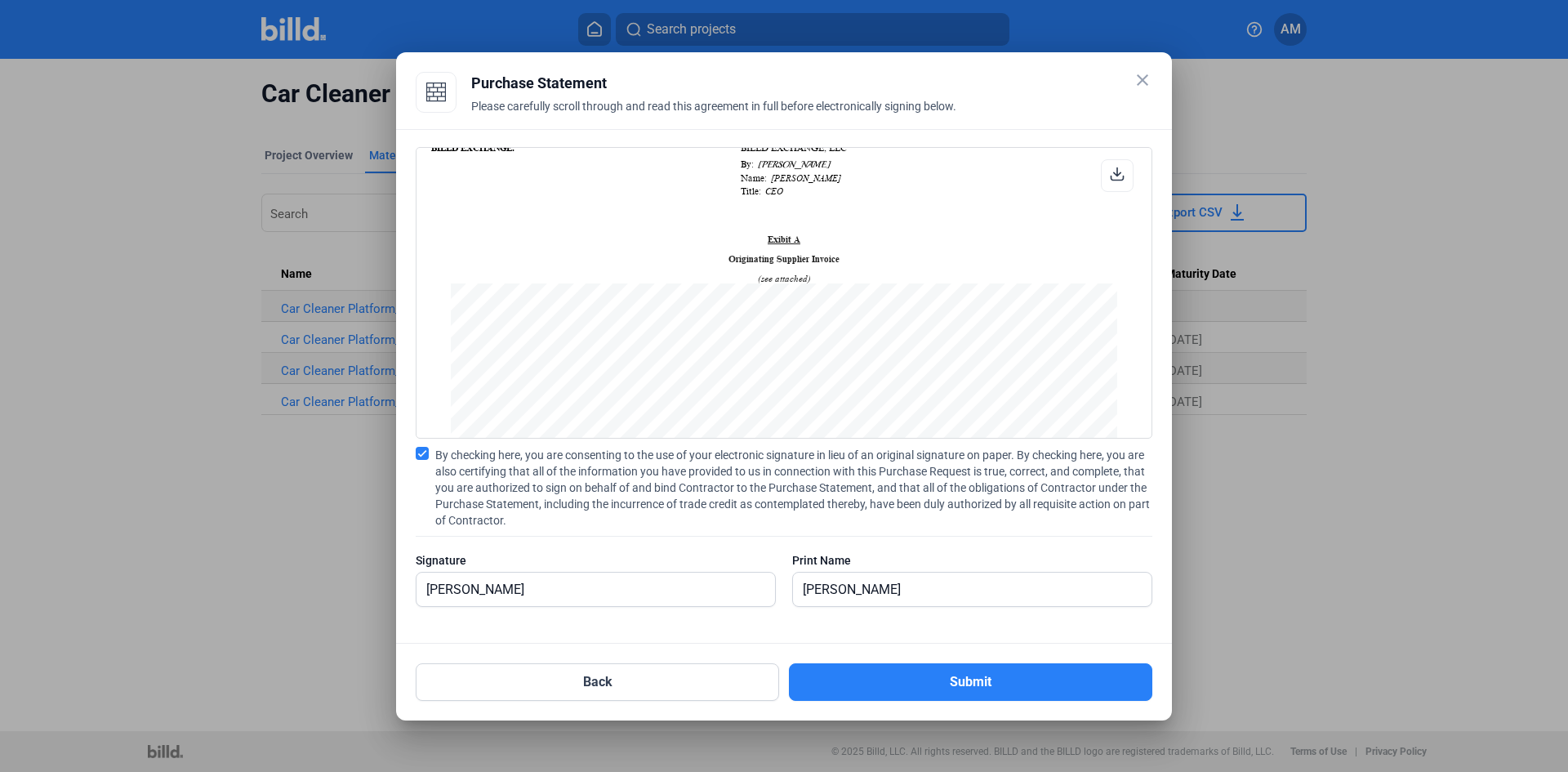
click at [1111, 179] on icon at bounding box center [1117, 174] width 12 height 12
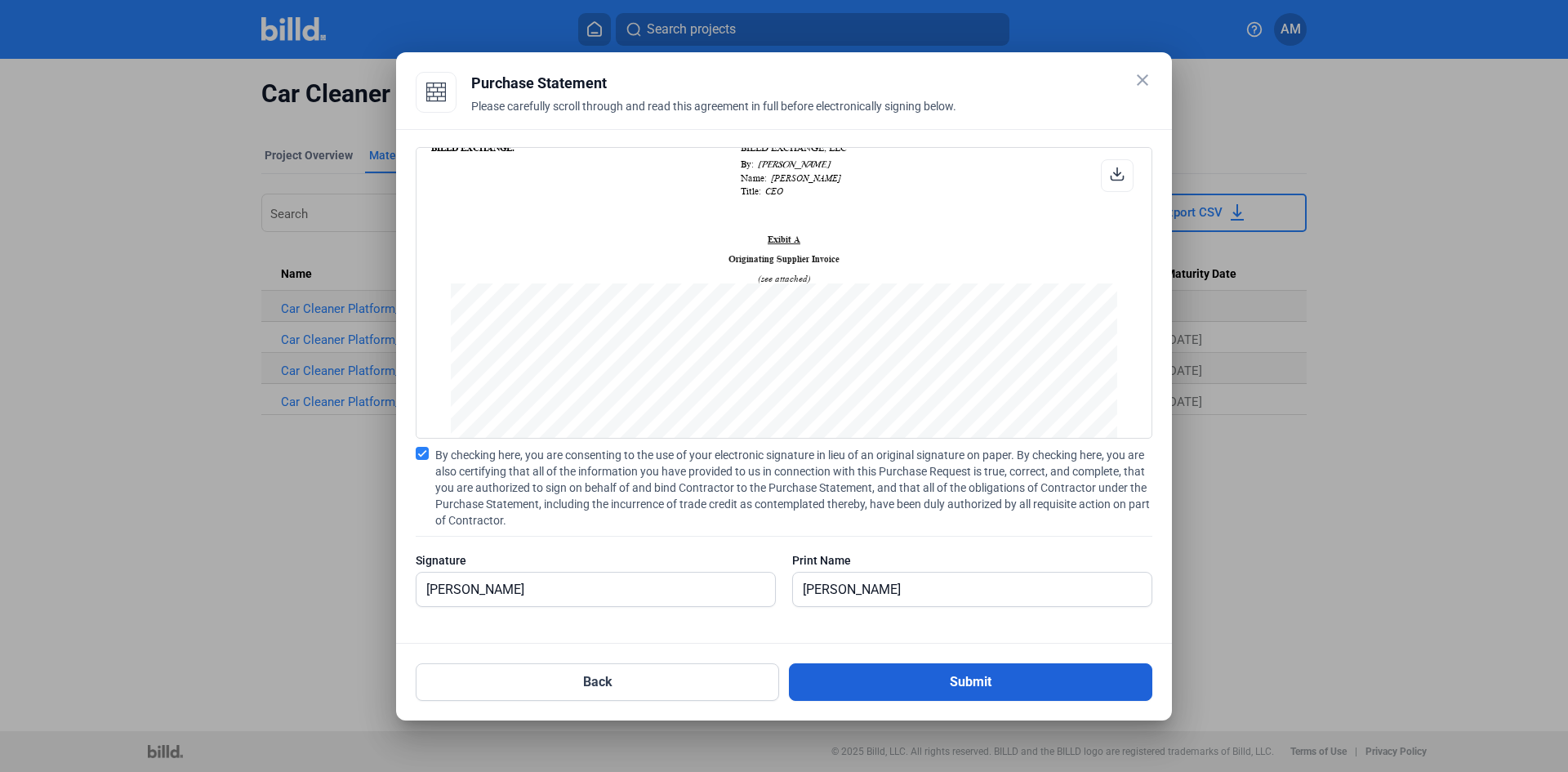
click at [1009, 681] on button "Submit" at bounding box center [971, 682] width 363 height 38
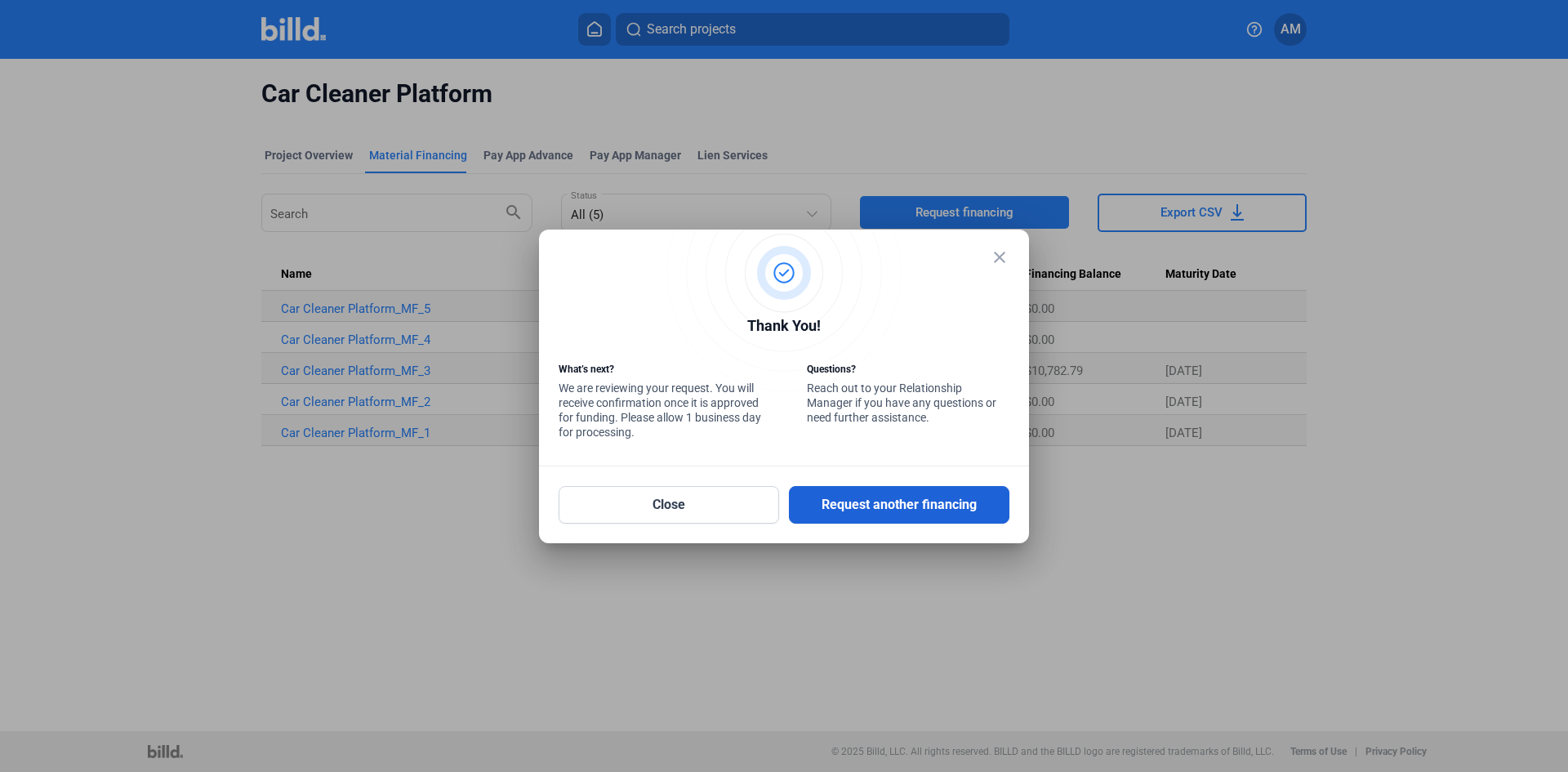
click at [972, 499] on button "Request another financing" at bounding box center [899, 505] width 220 height 38
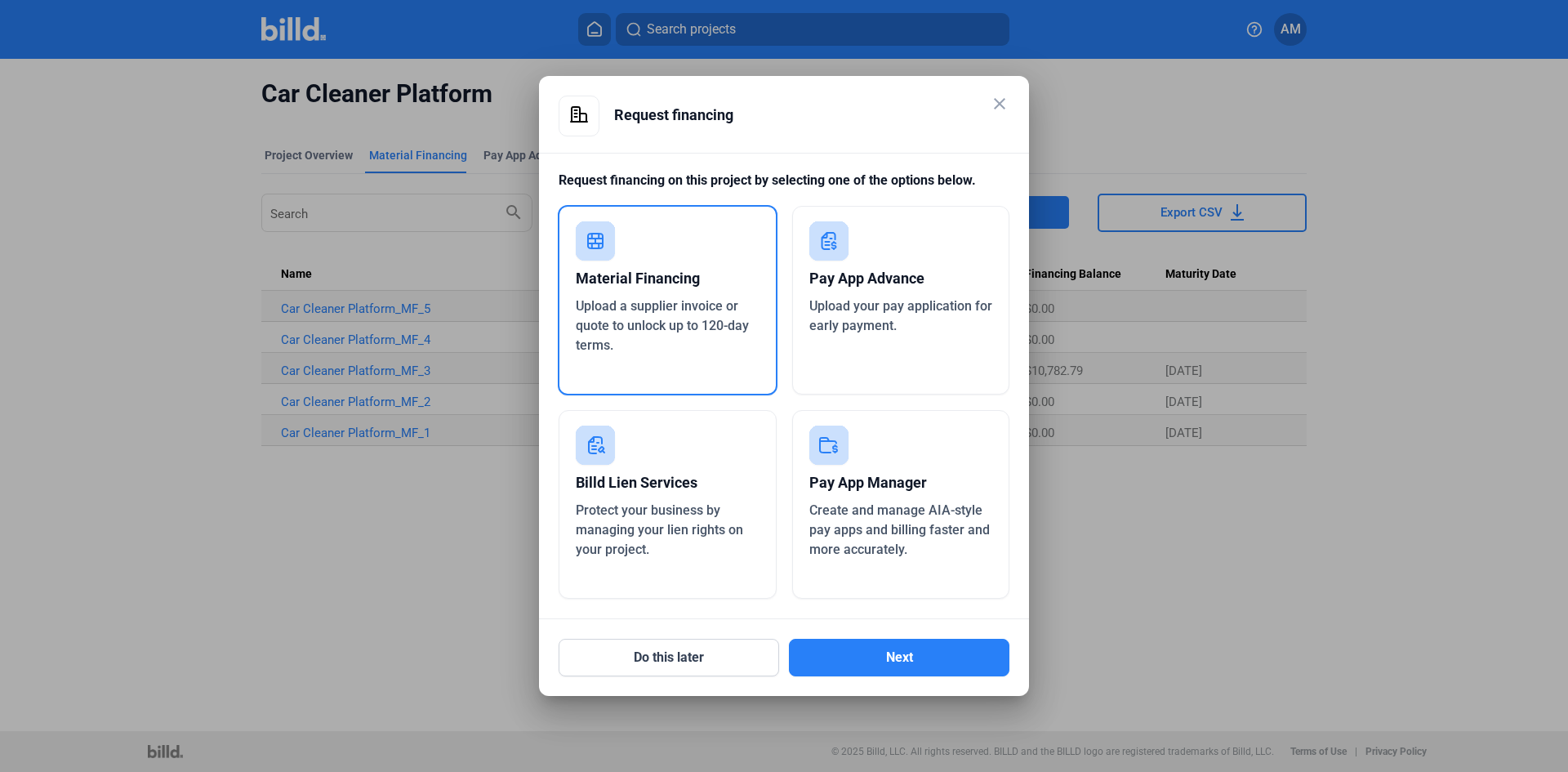
click at [1005, 105] on mat-icon "close" at bounding box center [1000, 104] width 20 height 20
